Goal: Task Accomplishment & Management: Manage account settings

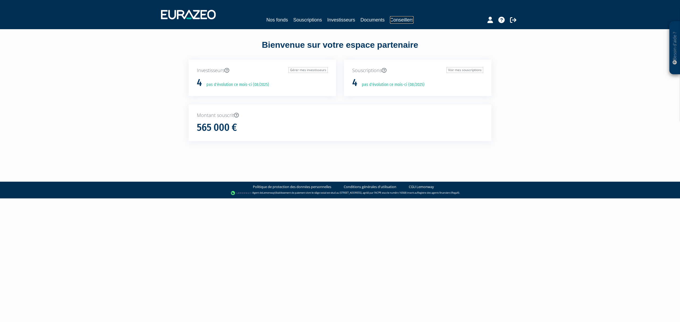
click at [402, 18] on link "Conseillers" at bounding box center [402, 19] width 24 height 7
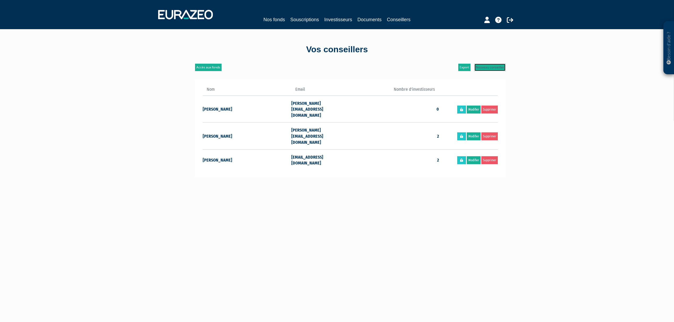
click at [486, 66] on link "Nouveau conseiller" at bounding box center [490, 67] width 31 height 7
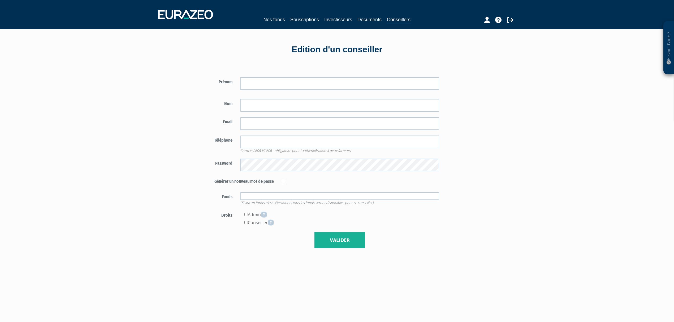
click at [280, 194] on input "text" at bounding box center [340, 197] width 199 height 8
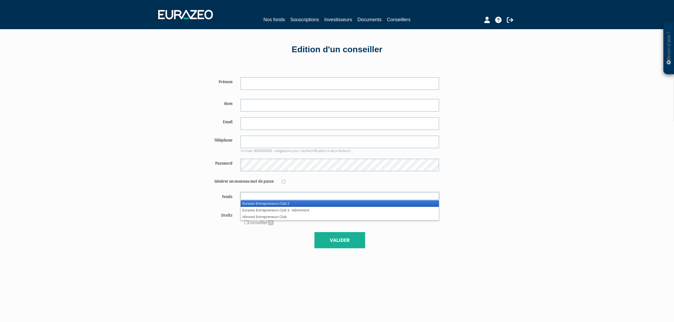
click at [174, 161] on div "Besoin d'aide ? × J'ai besoin d'aide Si vous avez une question à propos du fonc…" at bounding box center [337, 201] width 674 height 403
type input "Fonds autorisés"
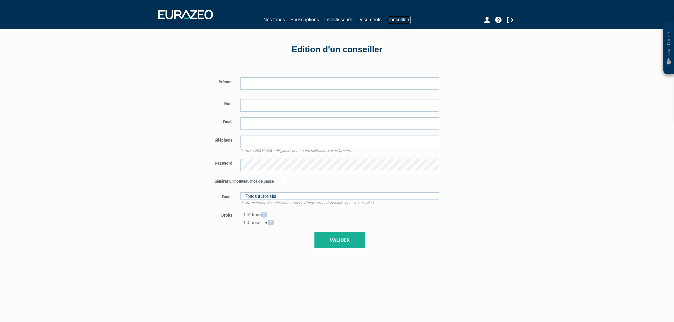
click at [404, 22] on link "Conseillers" at bounding box center [399, 20] width 24 height 8
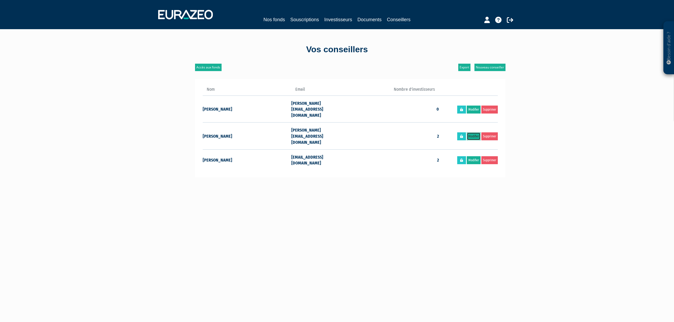
click at [475, 133] on link "Modifier" at bounding box center [474, 137] width 14 height 8
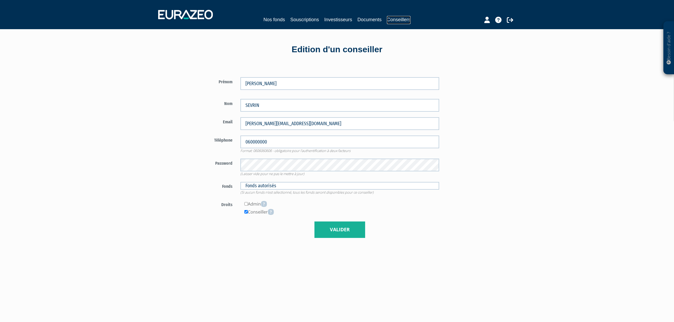
click at [411, 17] on link "Conseillers" at bounding box center [399, 20] width 24 height 8
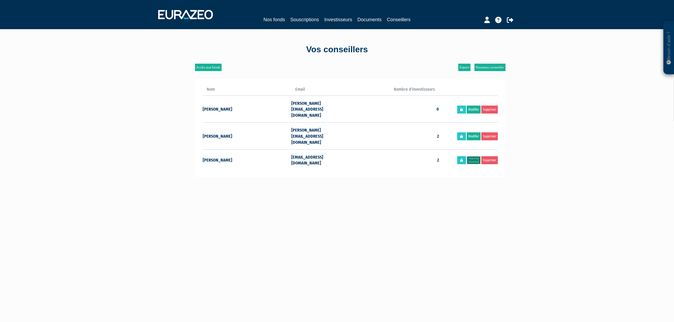
click at [471, 156] on link "Modifier" at bounding box center [474, 160] width 14 height 8
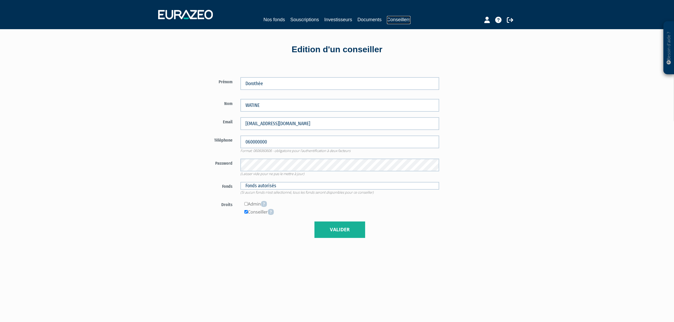
click at [409, 20] on link "Conseillers" at bounding box center [399, 20] width 24 height 8
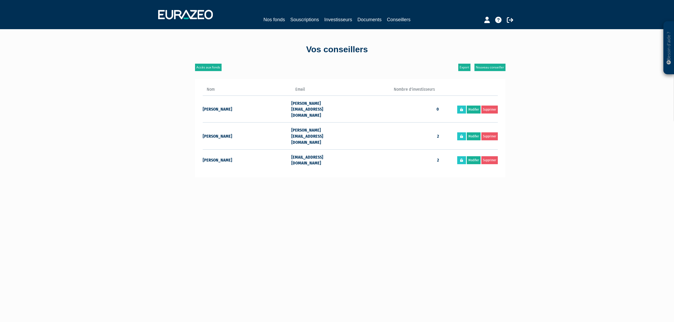
click at [363, 175] on main "Accès aux fonds Nouveau conseiller Export Nom Email Nombre d'investisseurs [PER…" at bounding box center [284, 225] width 204 height 322
